Goal: Information Seeking & Learning: Learn about a topic

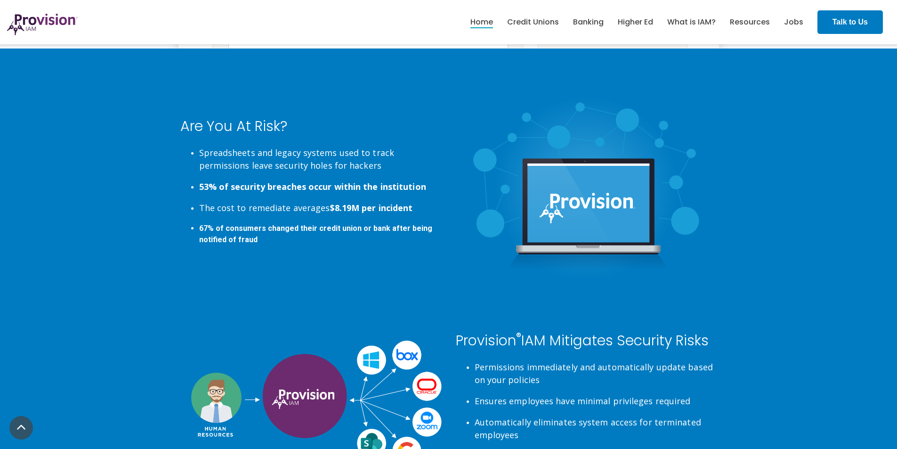
scroll to position [1649, 0]
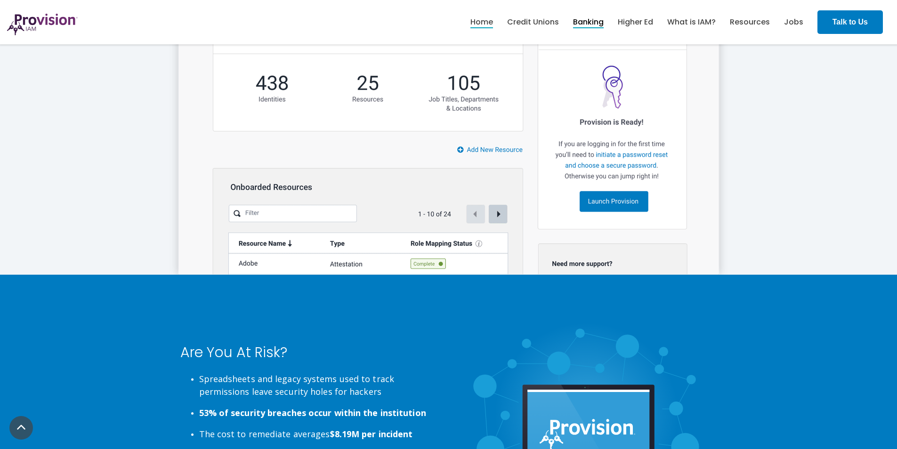
click at [589, 21] on link "Banking" at bounding box center [588, 22] width 31 height 16
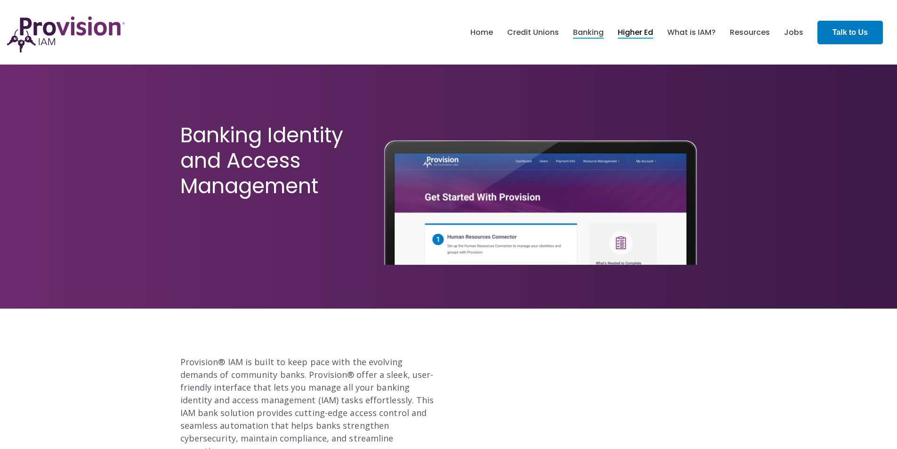
click at [639, 31] on link "Higher Ed" at bounding box center [635, 32] width 35 height 16
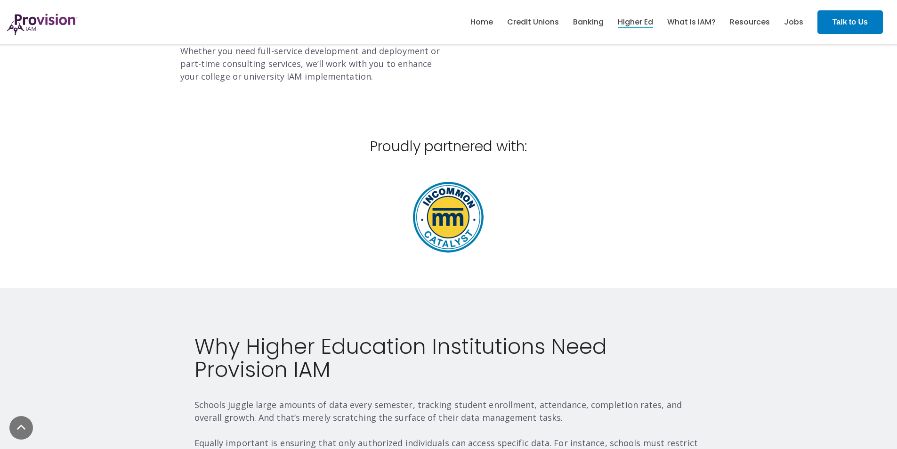
scroll to position [518, 0]
click at [588, 16] on link "Banking" at bounding box center [588, 22] width 31 height 16
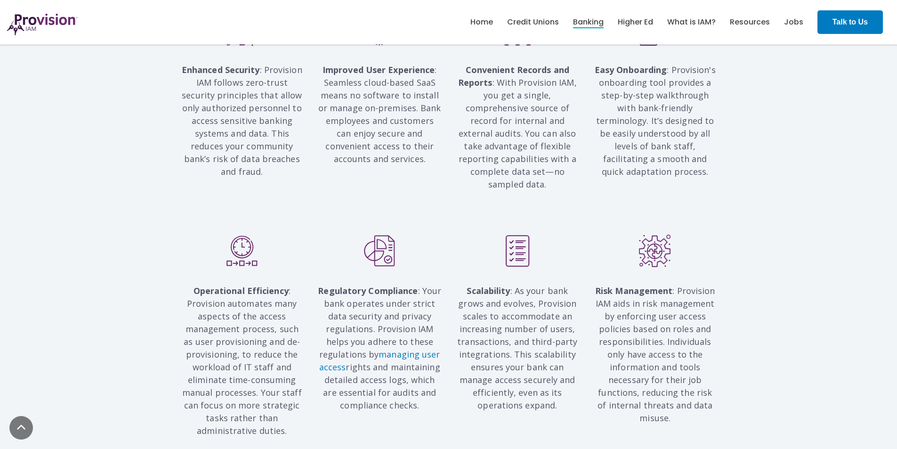
scroll to position [848, 0]
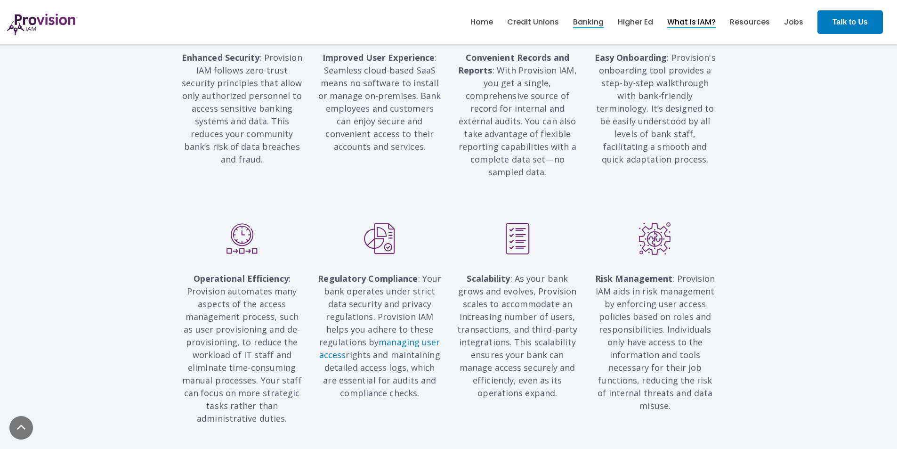
click at [690, 22] on link "What is IAM?" at bounding box center [691, 22] width 49 height 16
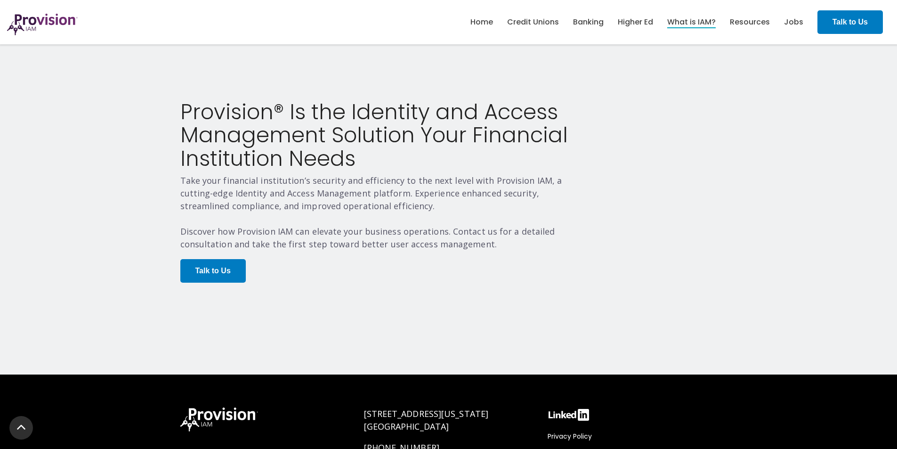
scroll to position [1837, 0]
